Goal: Navigation & Orientation: Find specific page/section

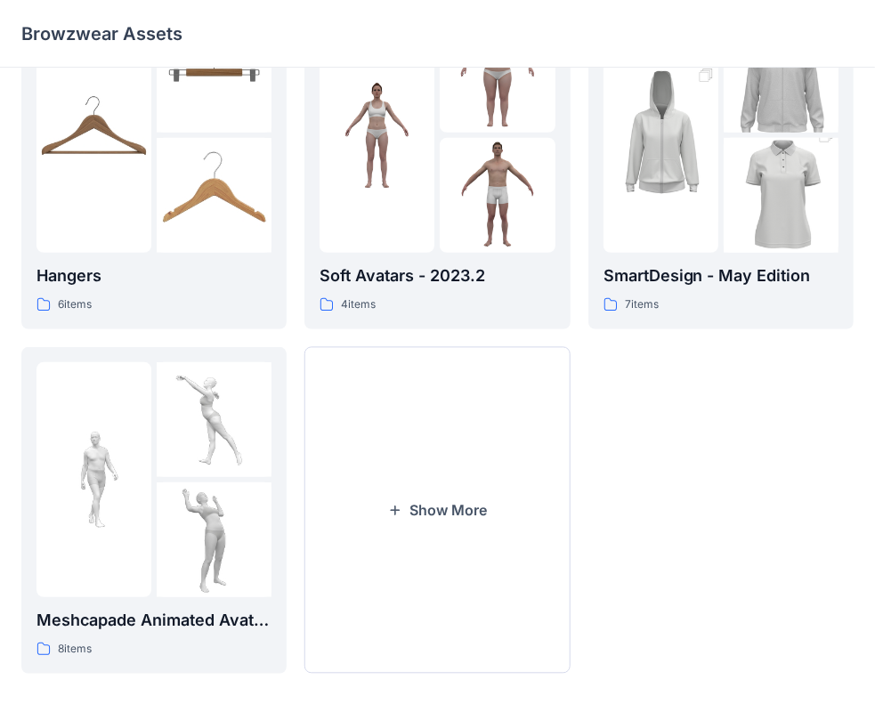
scroll to position [441, 0]
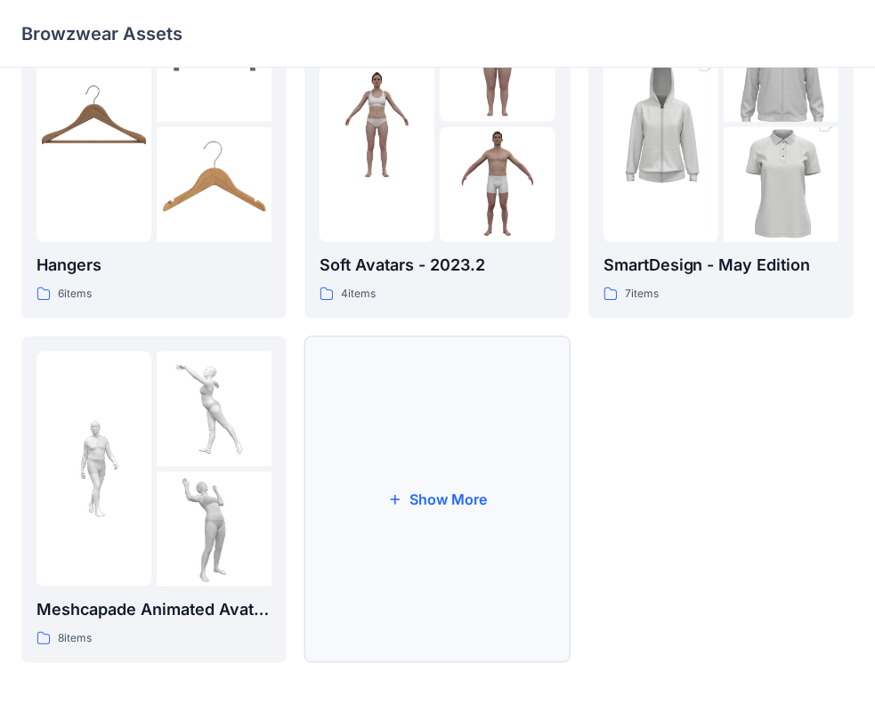
click at [477, 509] on button "Show More" at bounding box center [436, 499] width 265 height 327
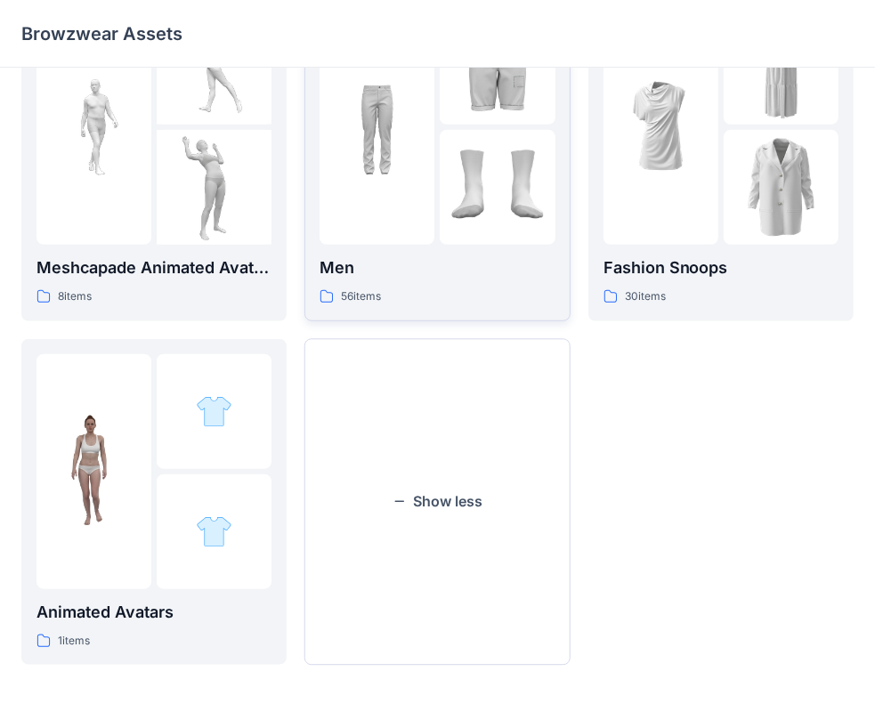
scroll to position [787, 0]
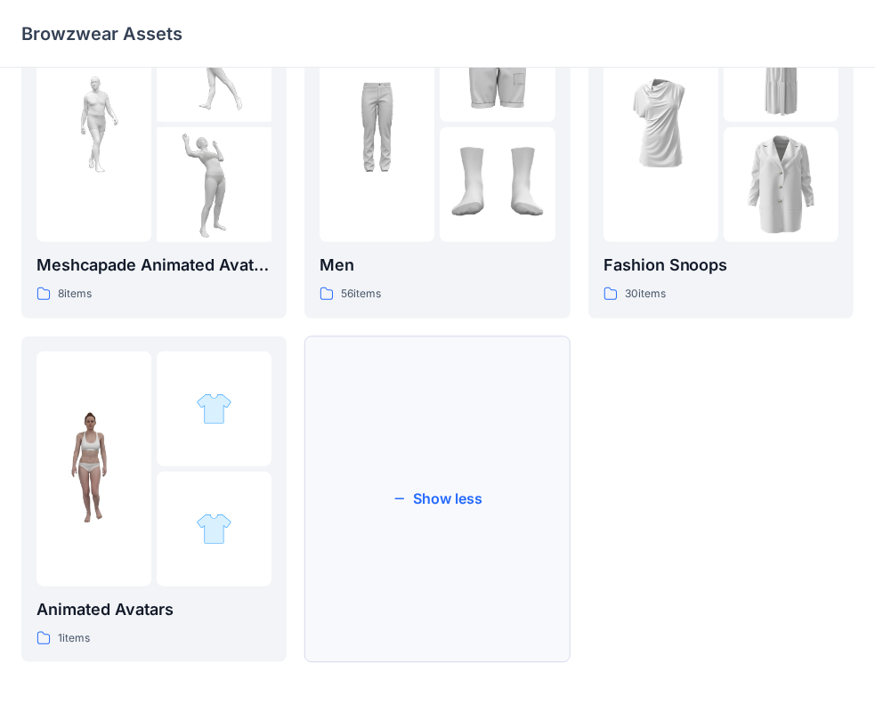
click at [461, 497] on button "Show less" at bounding box center [436, 499] width 265 height 327
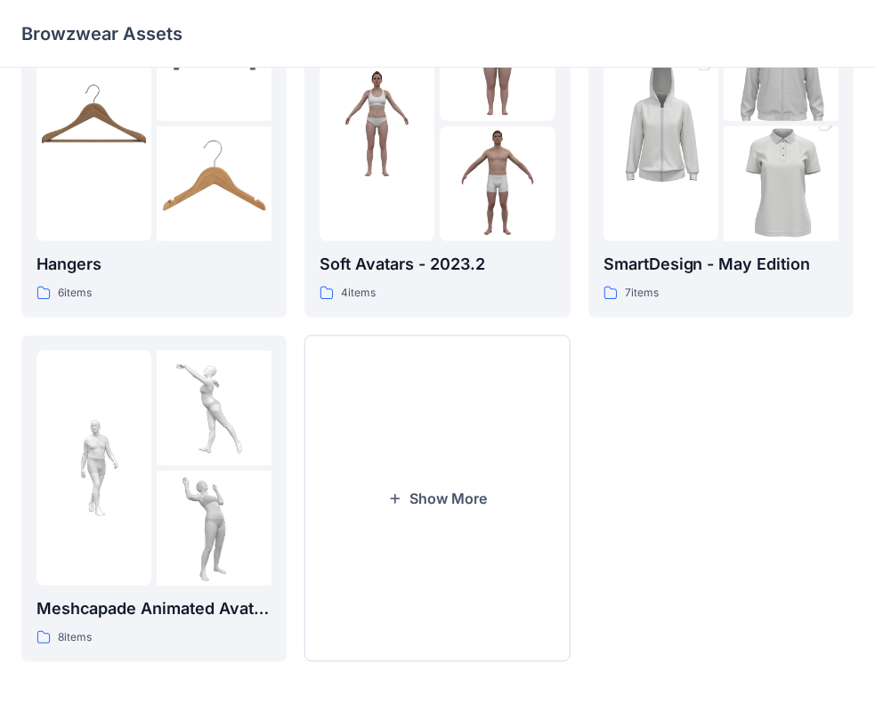
scroll to position [441, 0]
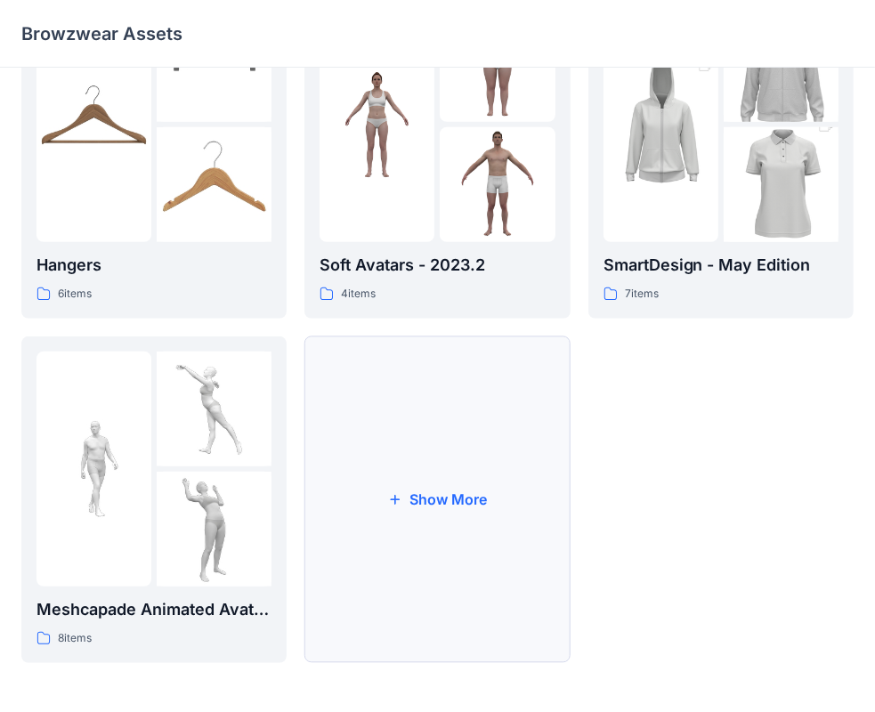
click at [416, 507] on button "Show More" at bounding box center [436, 499] width 265 height 327
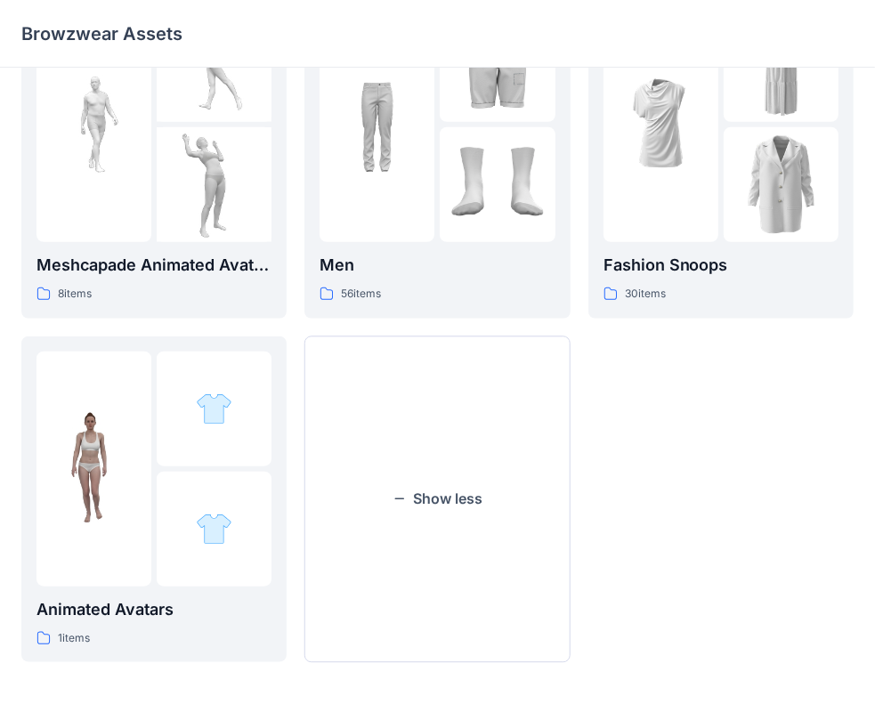
click at [416, 507] on button "Show less" at bounding box center [436, 499] width 265 height 327
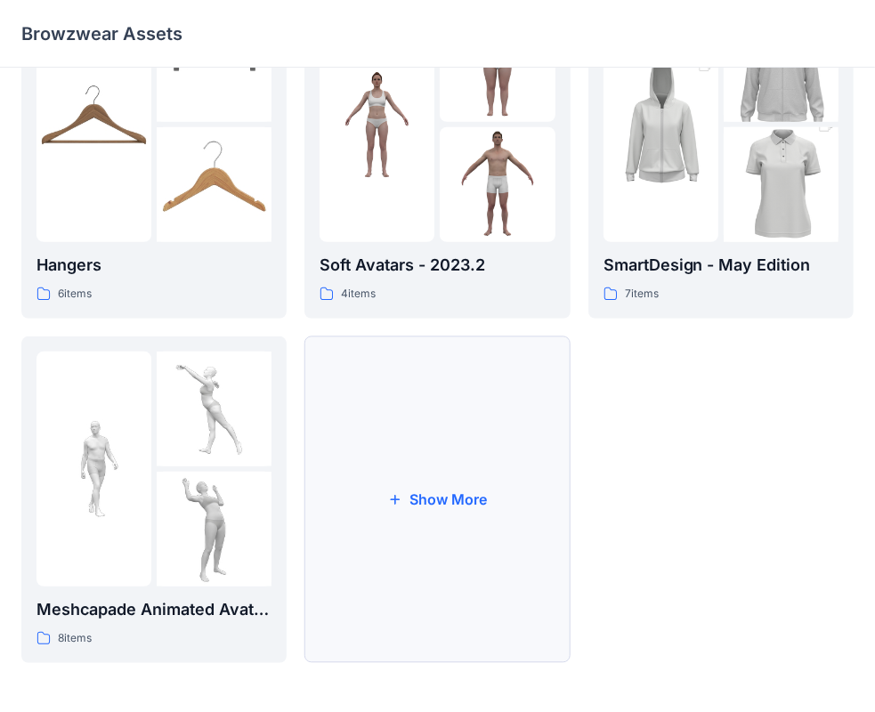
click at [440, 496] on button "Show More" at bounding box center [436, 499] width 265 height 327
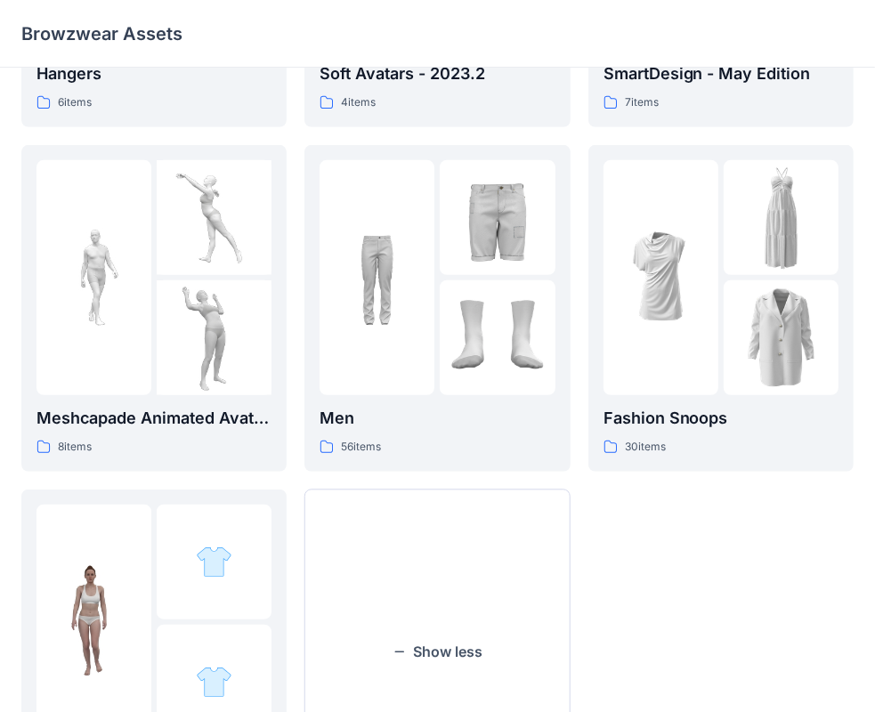
scroll to position [787, 0]
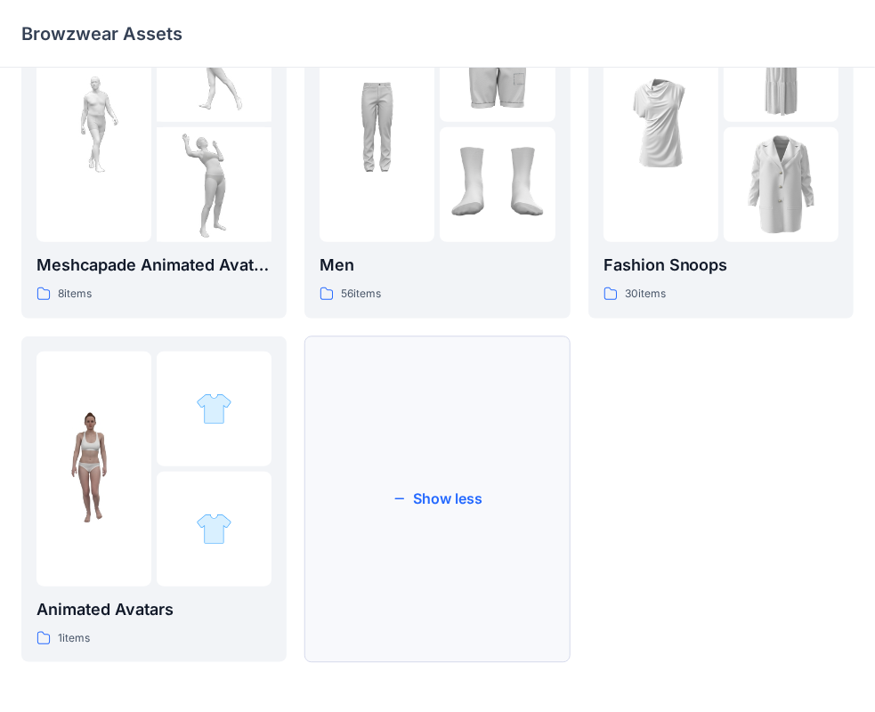
click at [440, 503] on button "Show less" at bounding box center [436, 499] width 265 height 327
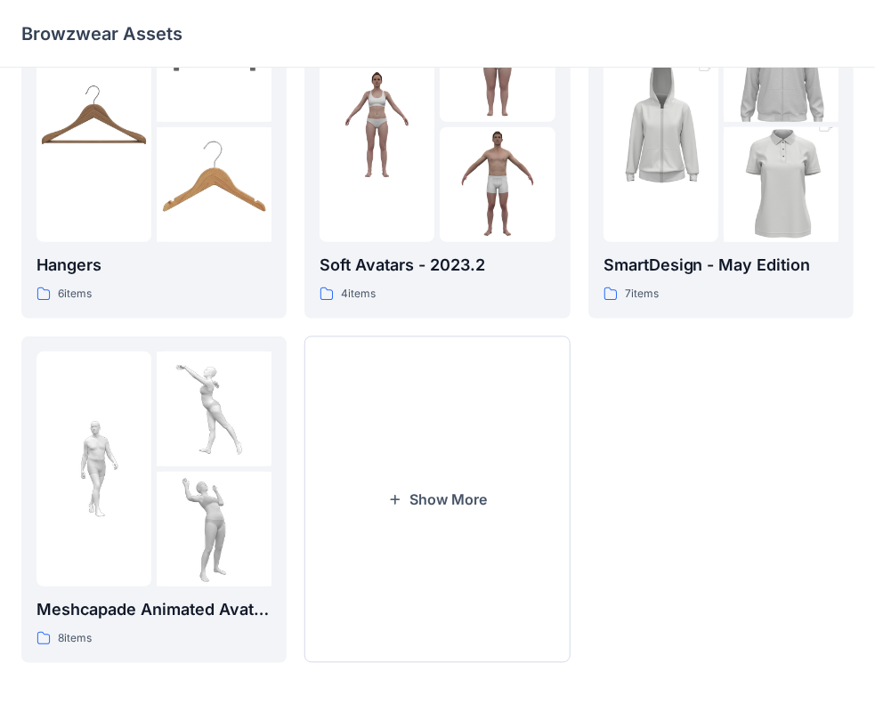
click at [440, 503] on button "Show More" at bounding box center [436, 499] width 265 height 327
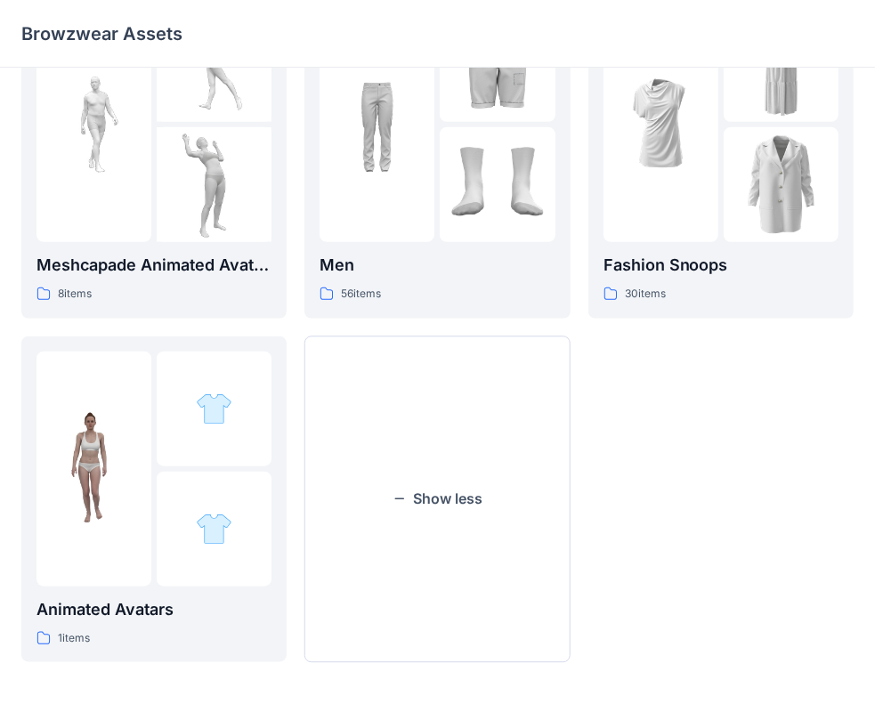
click at [440, 503] on button "Show less" at bounding box center [436, 499] width 265 height 327
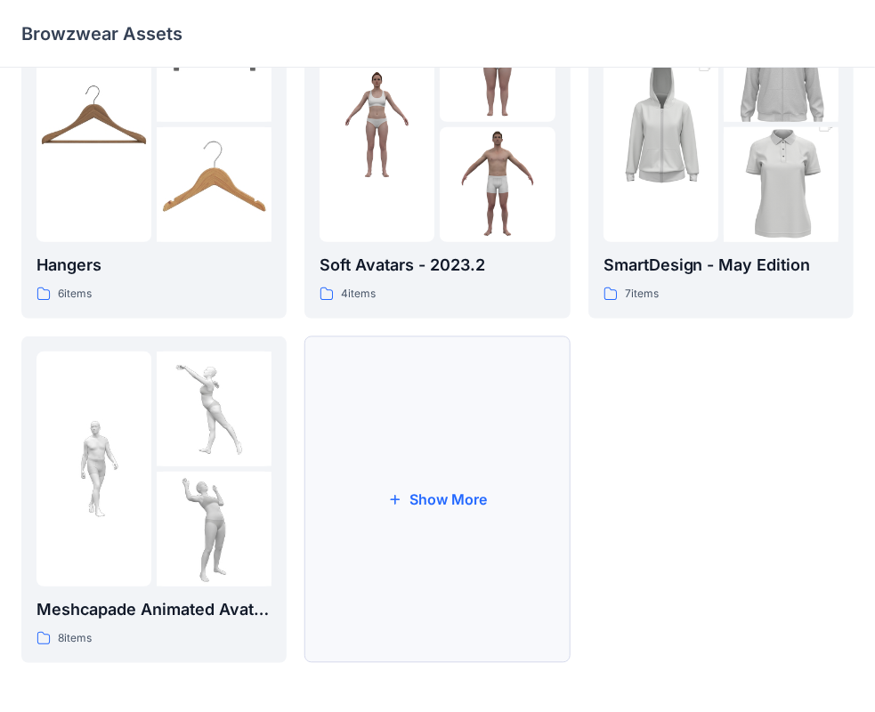
click at [447, 497] on button "Show More" at bounding box center [436, 499] width 265 height 327
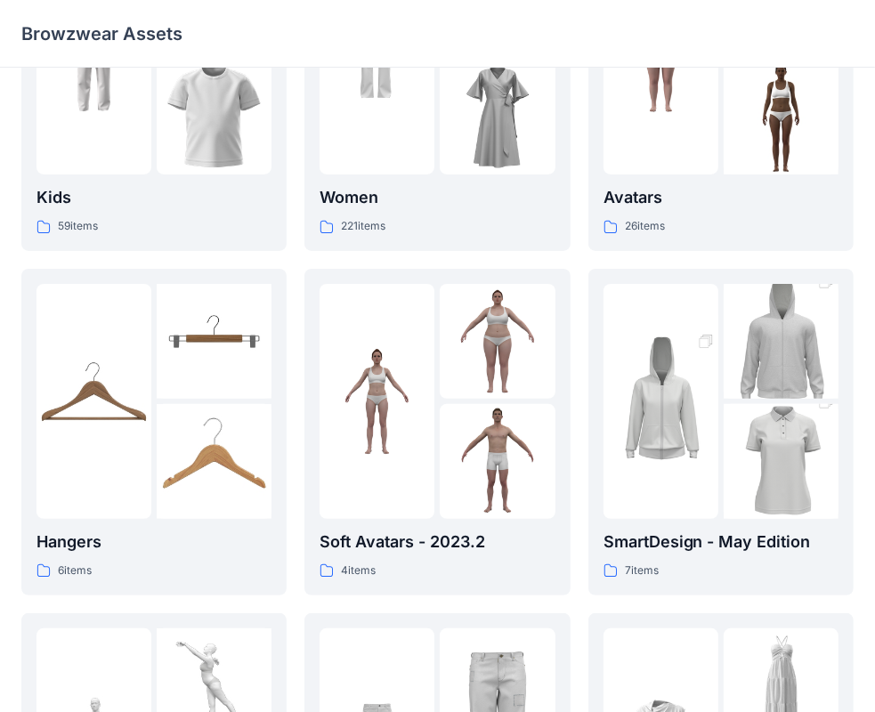
scroll to position [178, 0]
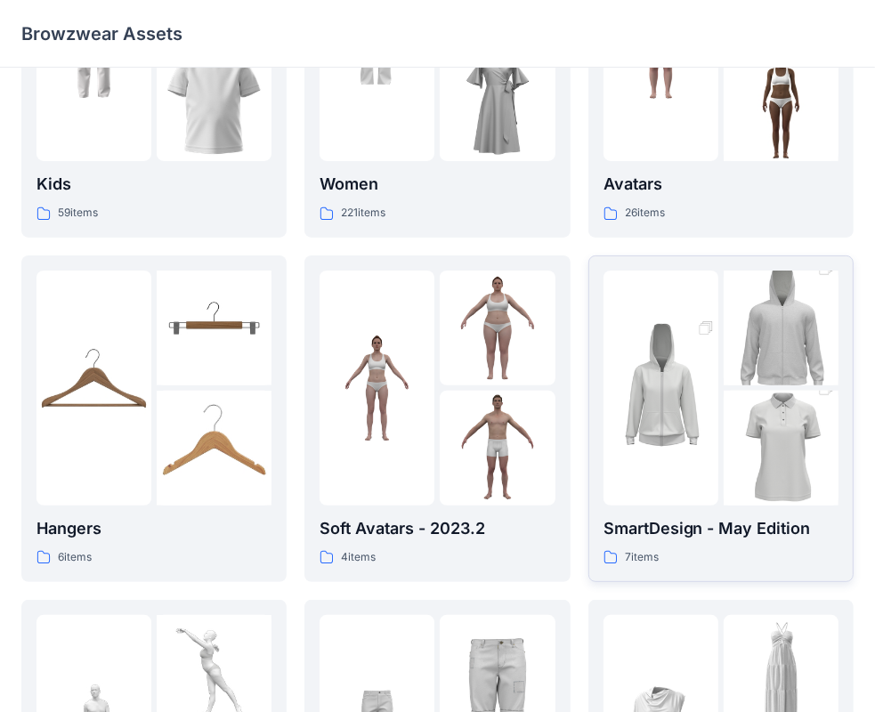
click at [673, 402] on img at bounding box center [660, 388] width 115 height 173
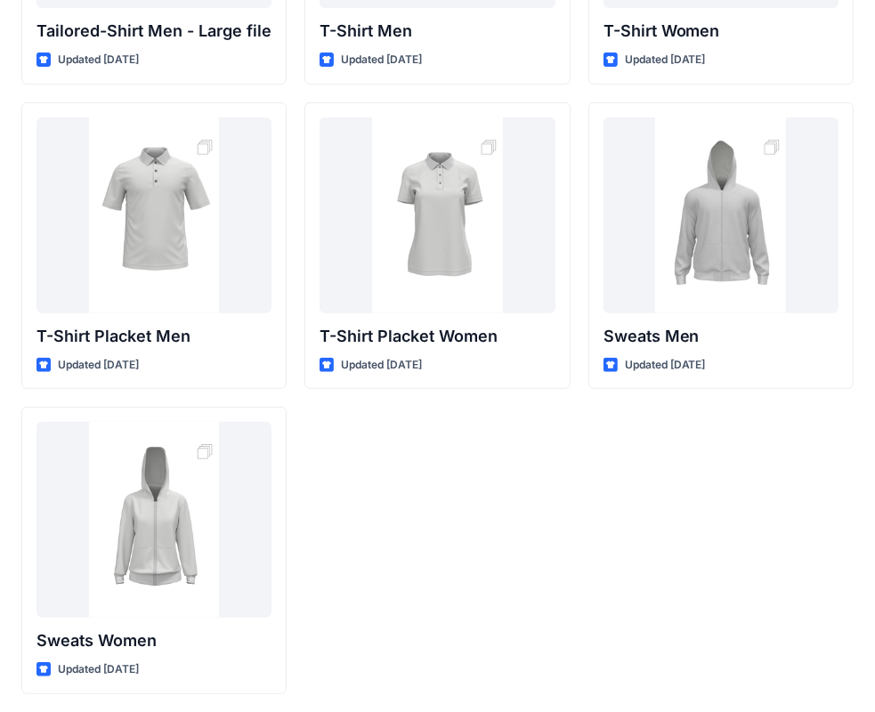
scroll to position [294, 0]
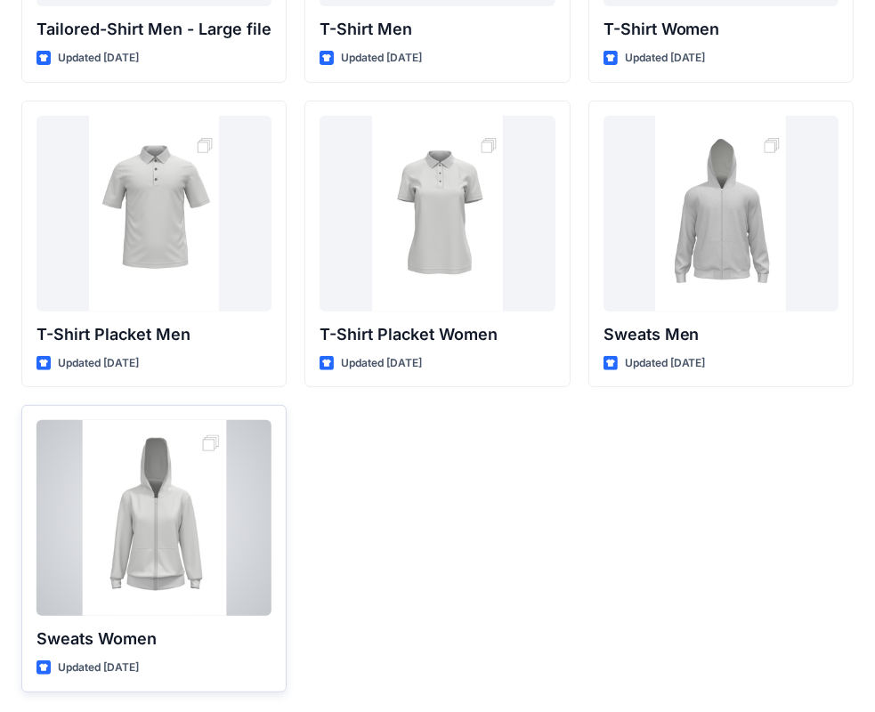
click at [161, 520] on div at bounding box center [153, 518] width 235 height 196
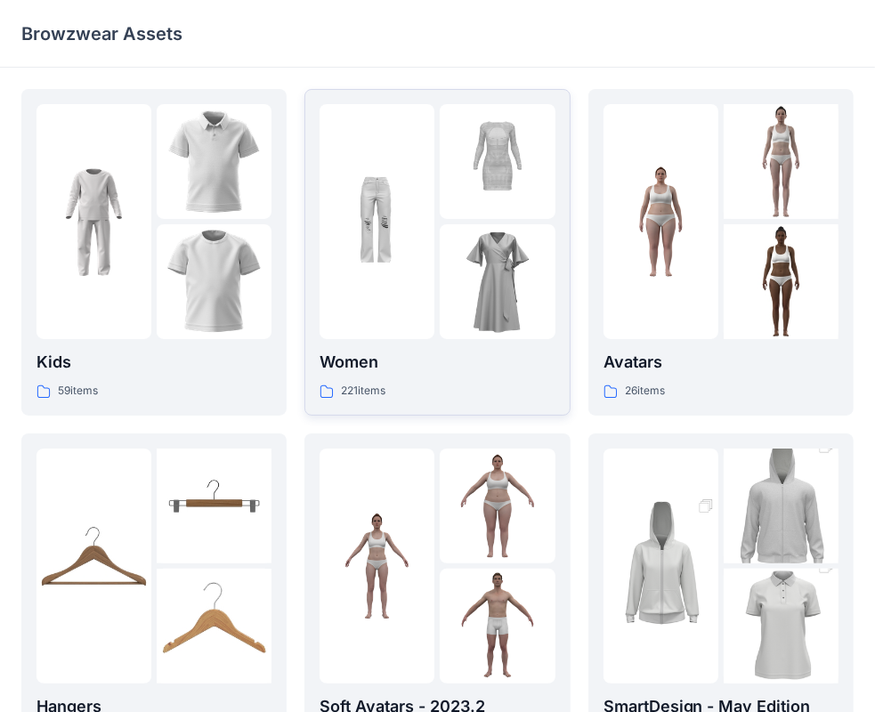
click at [349, 363] on p "Women" at bounding box center [436, 362] width 235 height 25
click at [367, 362] on p "Women" at bounding box center [436, 362] width 235 height 25
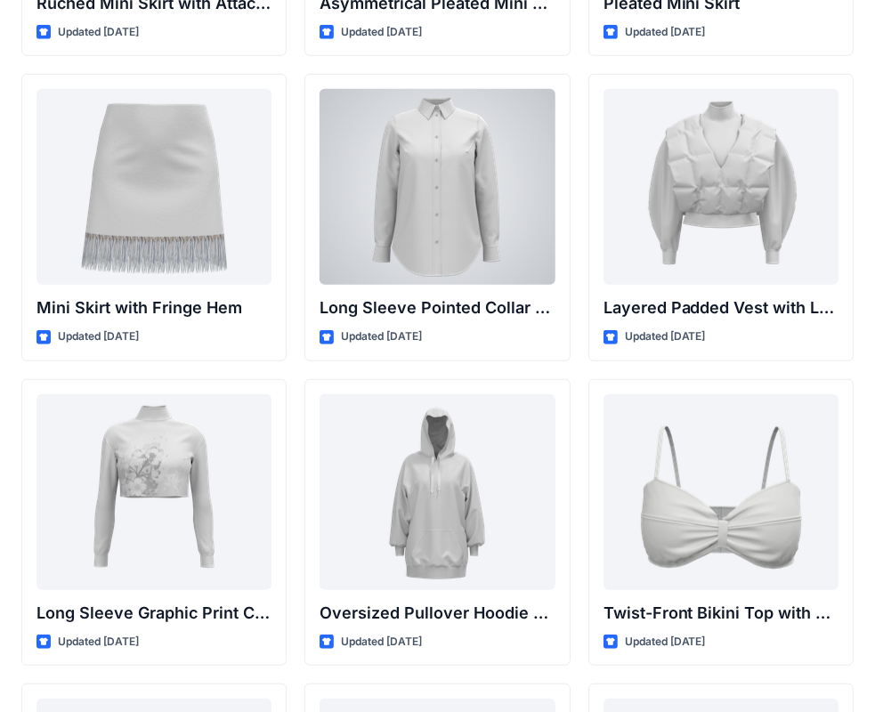
scroll to position [5206, 0]
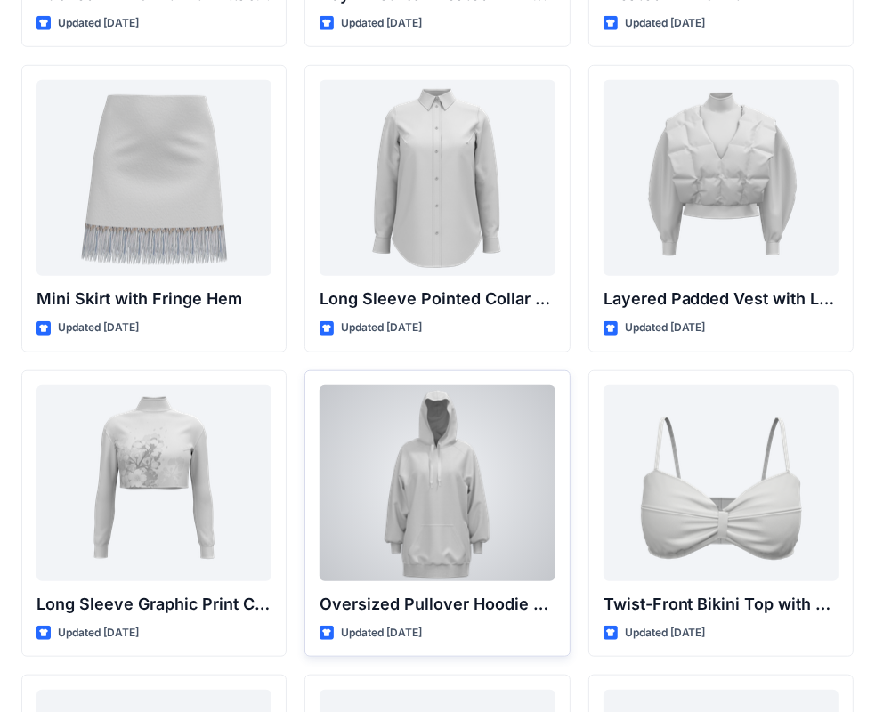
click at [431, 458] on div at bounding box center [436, 483] width 235 height 196
